Goal: Check status: Check status

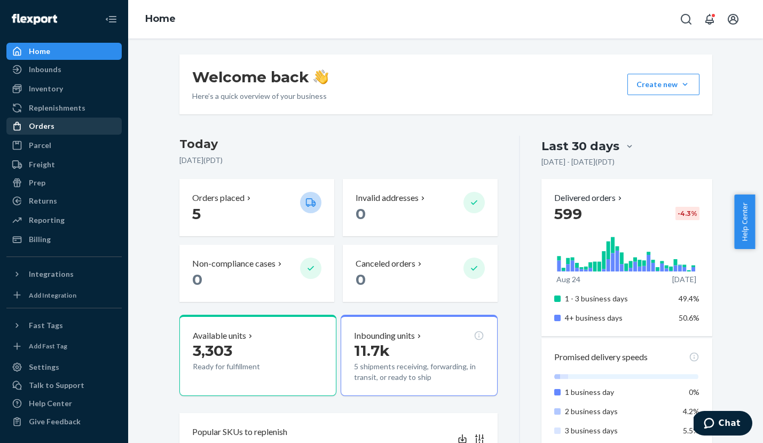
click at [48, 127] on div "Orders" at bounding box center [42, 126] width 26 height 11
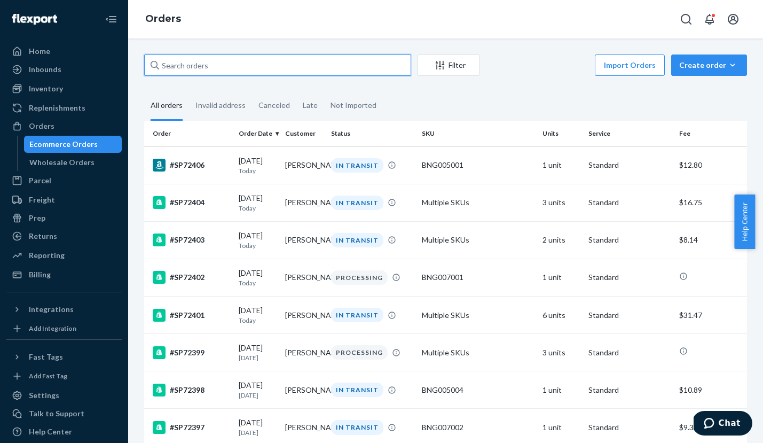
click at [206, 66] on input "text" at bounding box center [277, 64] width 267 height 21
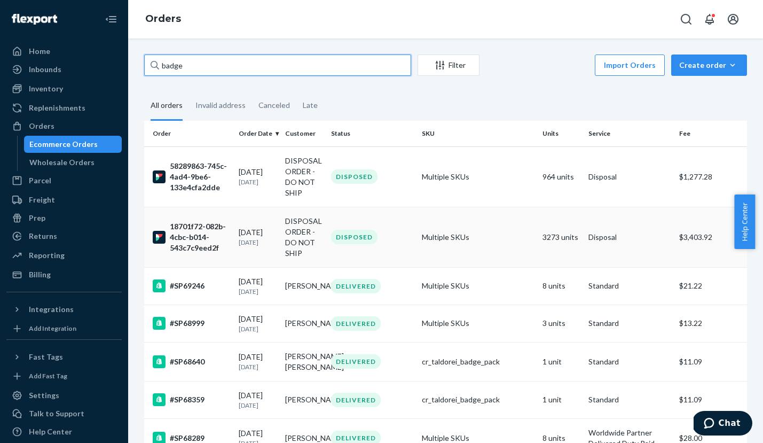
type input "badge"
click at [190, 229] on div "18701f72-082b-4cbc-b014-543c7c9eed2f" at bounding box center [191, 237] width 77 height 32
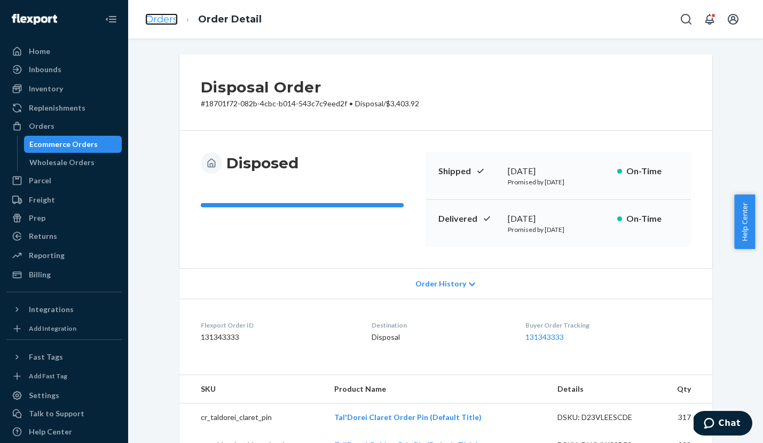
click at [160, 21] on link "Orders" at bounding box center [161, 19] width 33 height 12
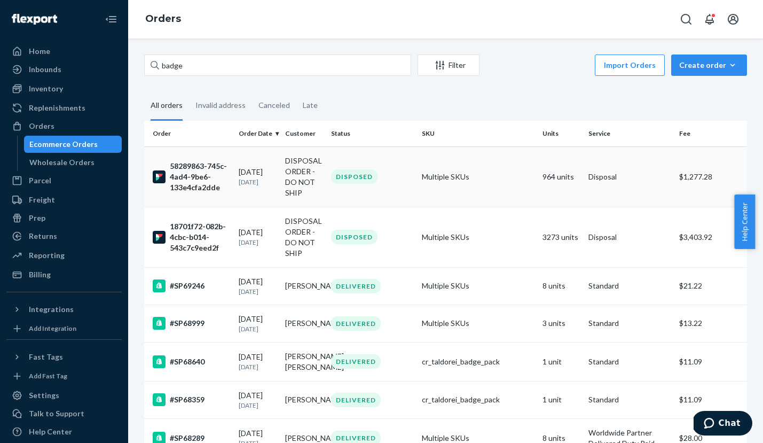
click at [188, 167] on div "58289863-745c-4ad4-9be6-133e4cfa2dde" at bounding box center [191, 177] width 77 height 32
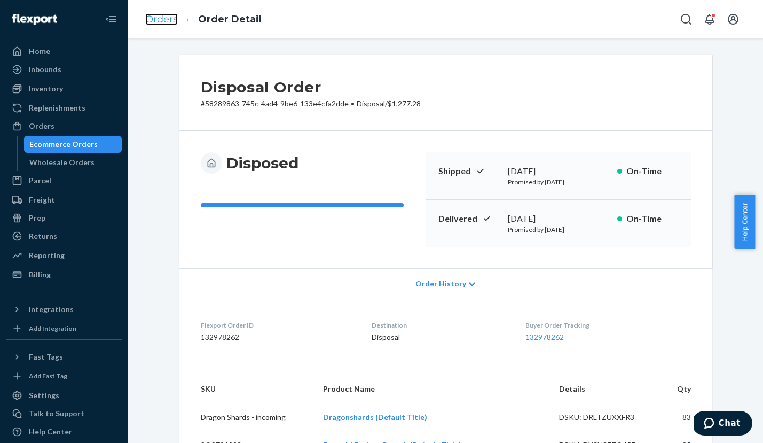
click at [164, 20] on link "Orders" at bounding box center [161, 19] width 33 height 12
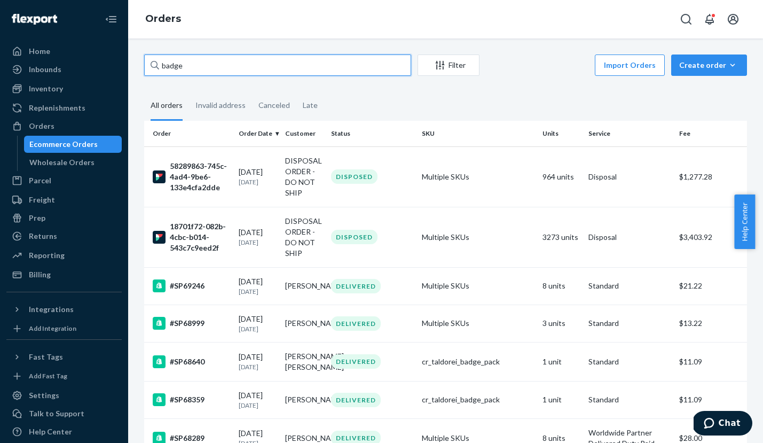
click at [169, 68] on input "badge" at bounding box center [277, 64] width 267 height 21
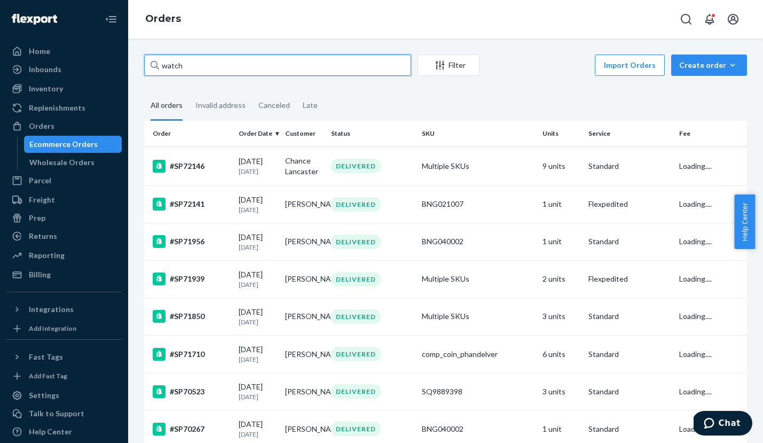
type input "watch"
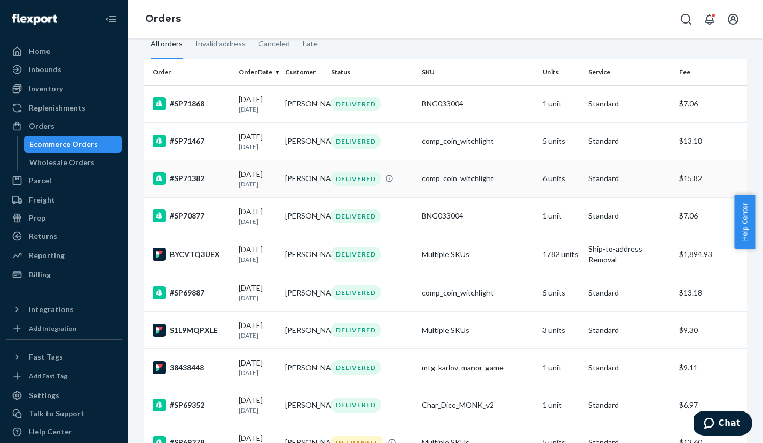
scroll to position [136, 0]
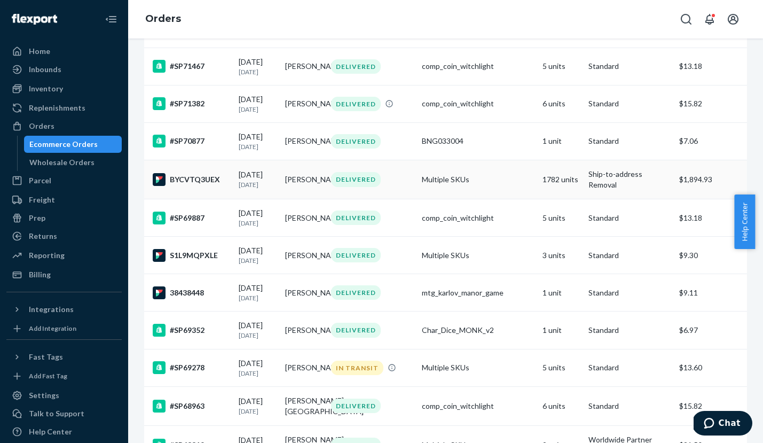
click at [197, 186] on div "BYCVTQ3UEX" at bounding box center [191, 179] width 77 height 13
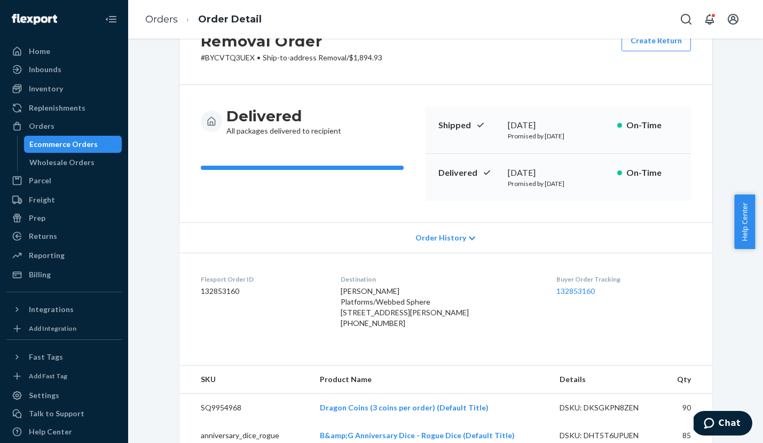
scroll to position [45, 0]
click at [161, 18] on link "Orders" at bounding box center [161, 19] width 33 height 12
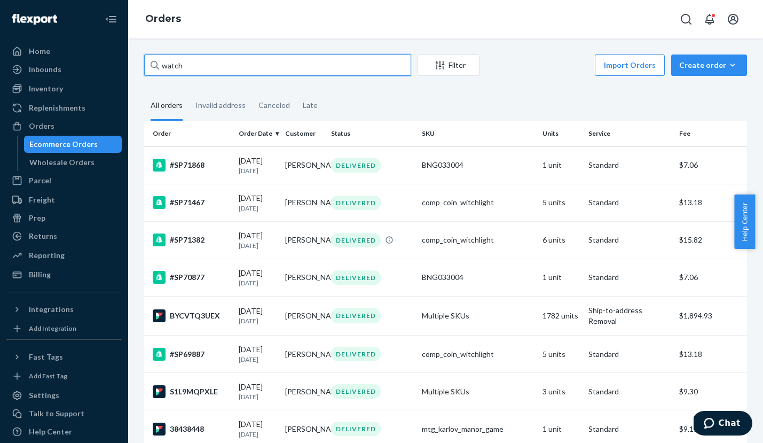
click at [174, 68] on input "watch" at bounding box center [277, 64] width 267 height 21
paste input "SQ6846806"
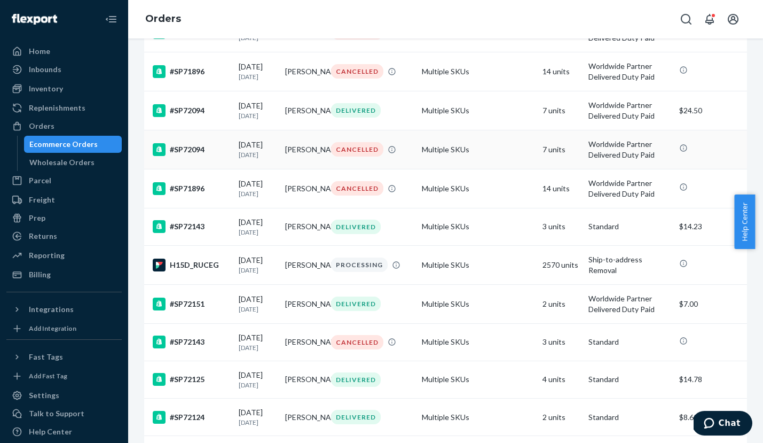
scroll to position [220, 0]
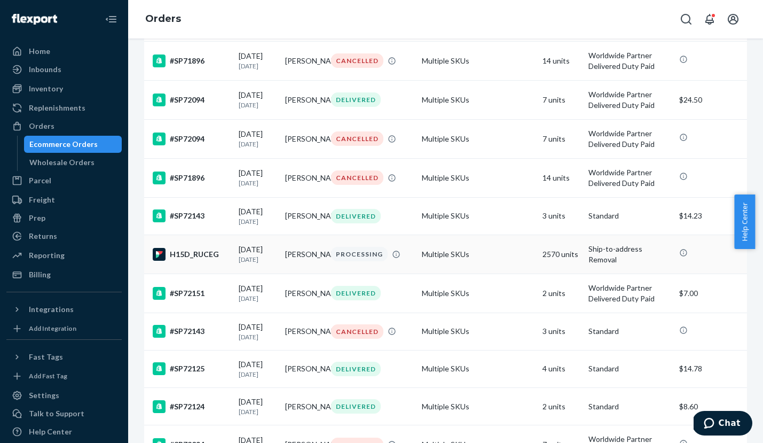
type input "SQ6846806"
click at [184, 261] on div "H15D_RUCEG" at bounding box center [191, 254] width 77 height 13
